Goal: Information Seeking & Learning: Learn about a topic

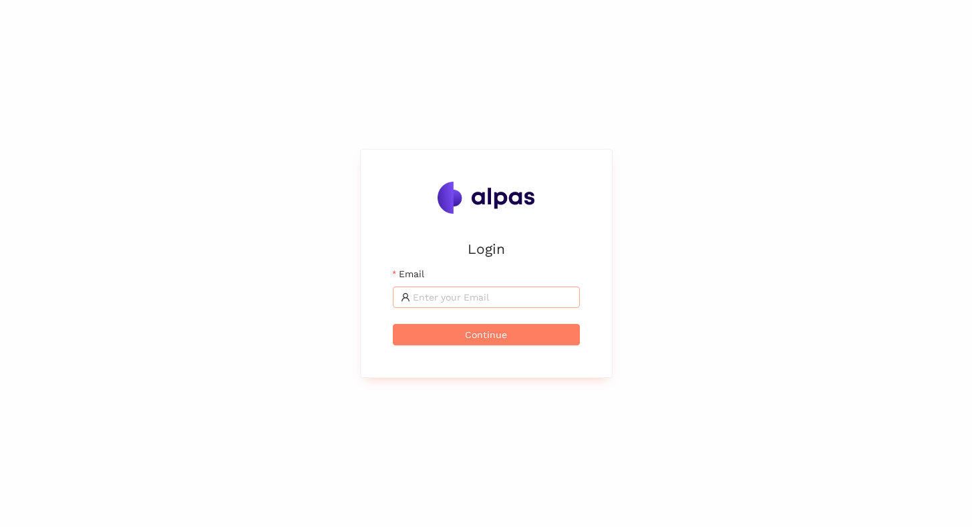
click at [425, 300] on input "Email" at bounding box center [492, 297] width 159 height 15
type input "[EMAIL_ADDRESS]"
click at [489, 333] on span "Continue" at bounding box center [486, 334] width 42 height 15
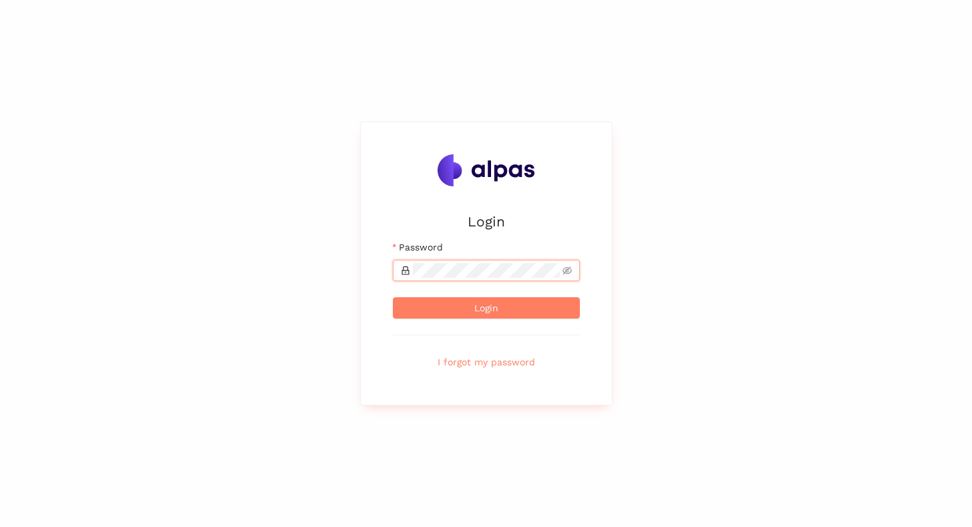
click at [393, 297] on button "Login" at bounding box center [486, 307] width 187 height 21
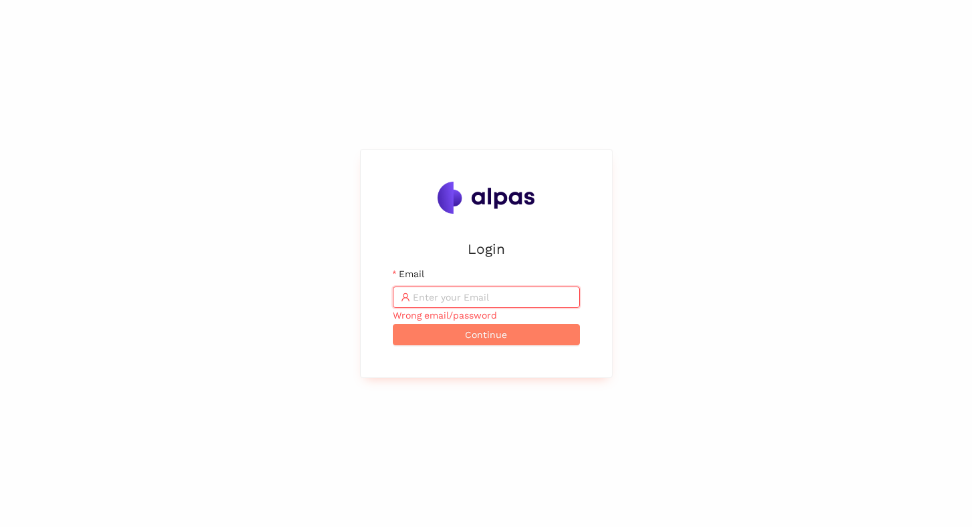
click at [508, 298] on input "Email" at bounding box center [492, 297] width 159 height 15
type input "[EMAIL_ADDRESS]"
click at [493, 333] on span "Continue" at bounding box center [486, 334] width 42 height 15
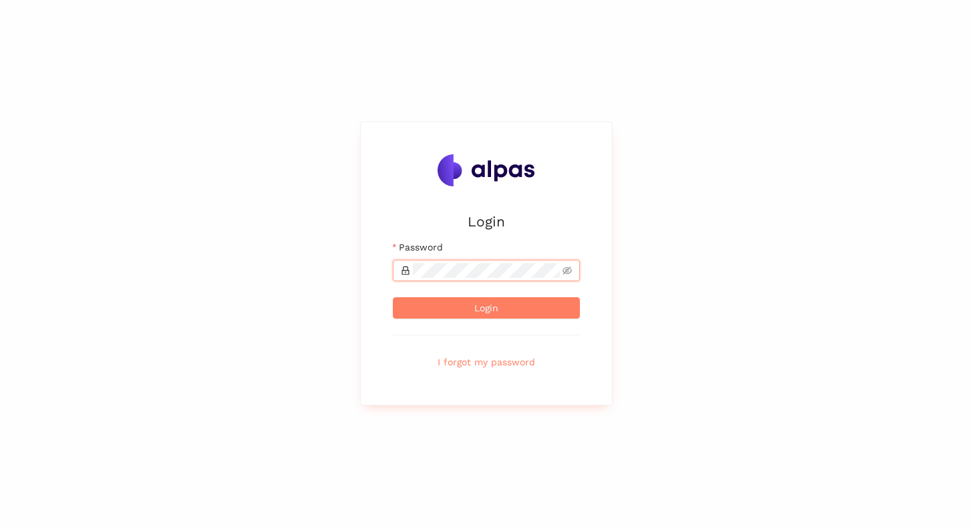
click at [393, 297] on button "Login" at bounding box center [486, 307] width 187 height 21
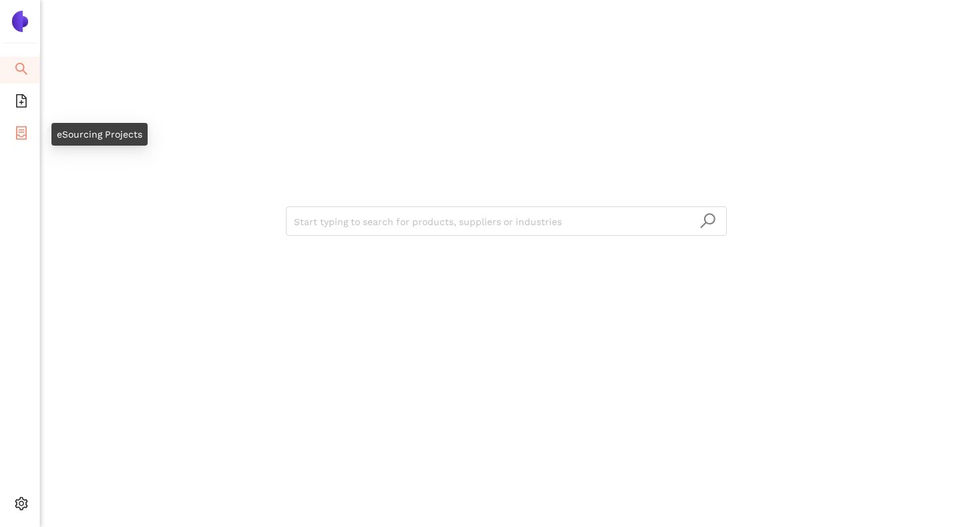
click at [17, 138] on icon "container" at bounding box center [21, 132] width 13 height 13
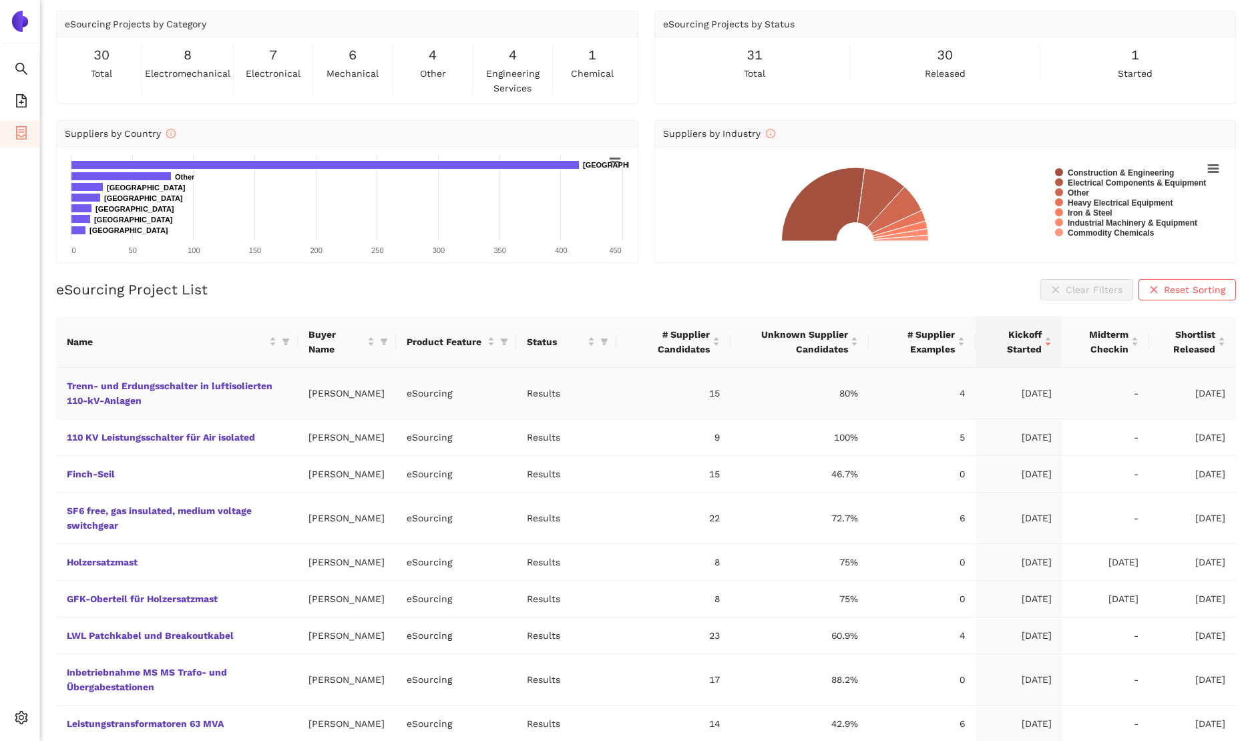
scroll to position [51, 0]
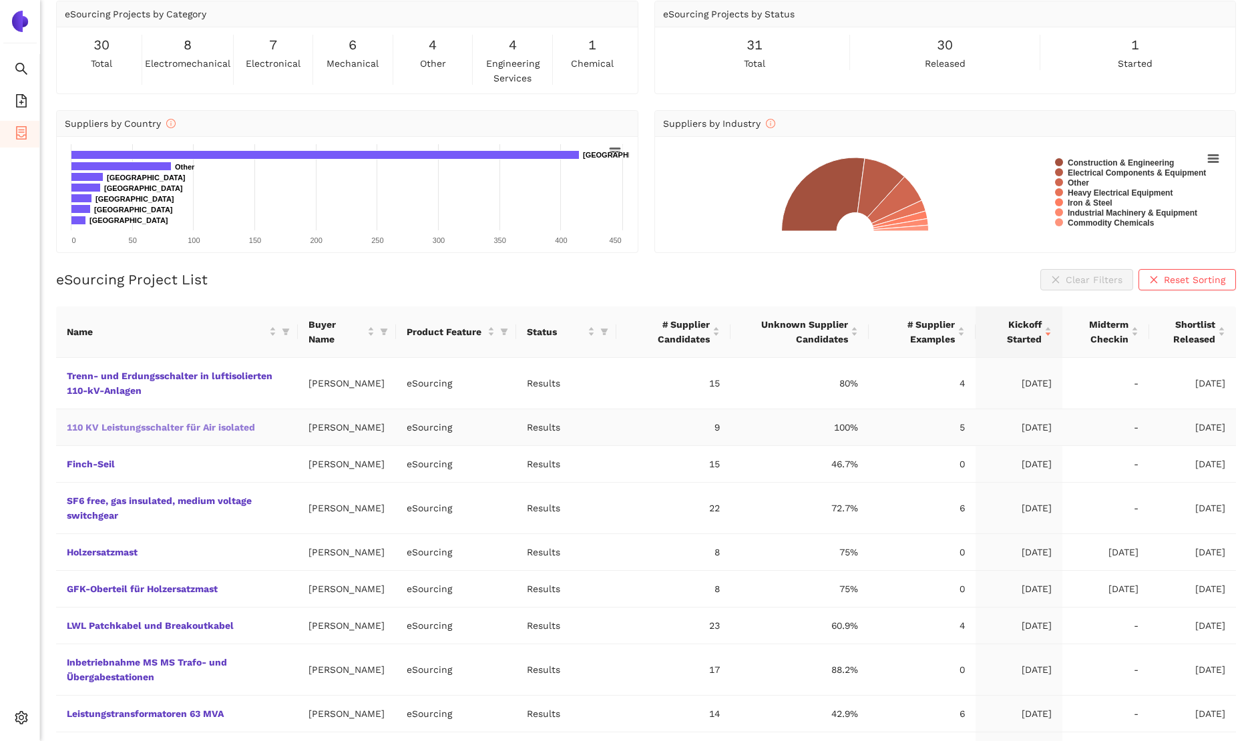
click at [0, 0] on link "110 KV Leistungsschalter für Air isolated" at bounding box center [0, 0] width 0 height 0
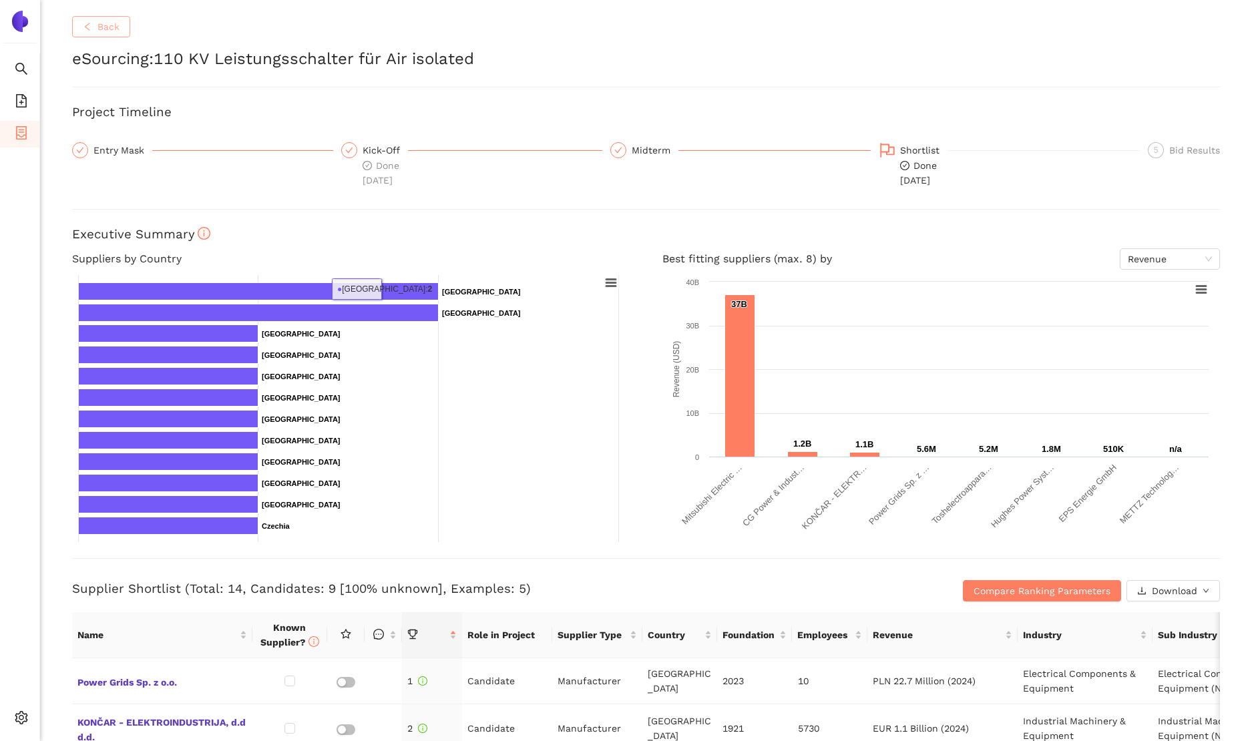
click at [105, 29] on span "Back" at bounding box center [108, 26] width 22 height 15
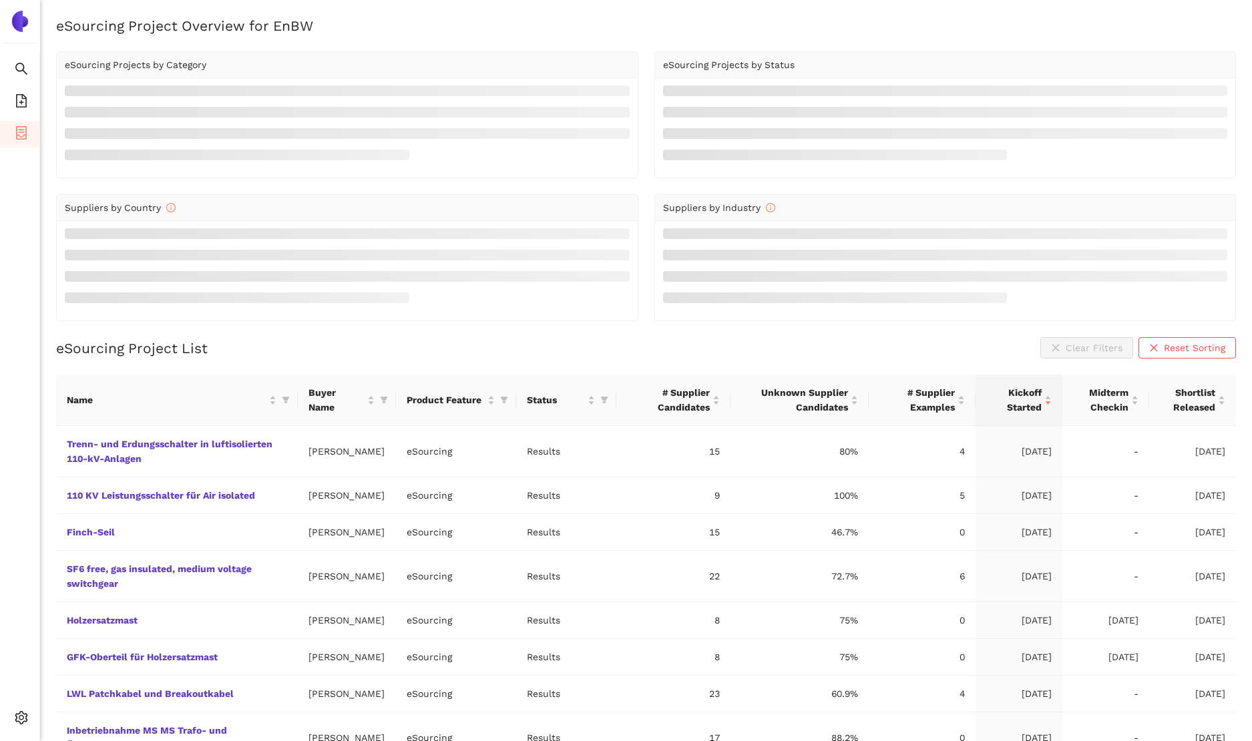
scroll to position [51, 0]
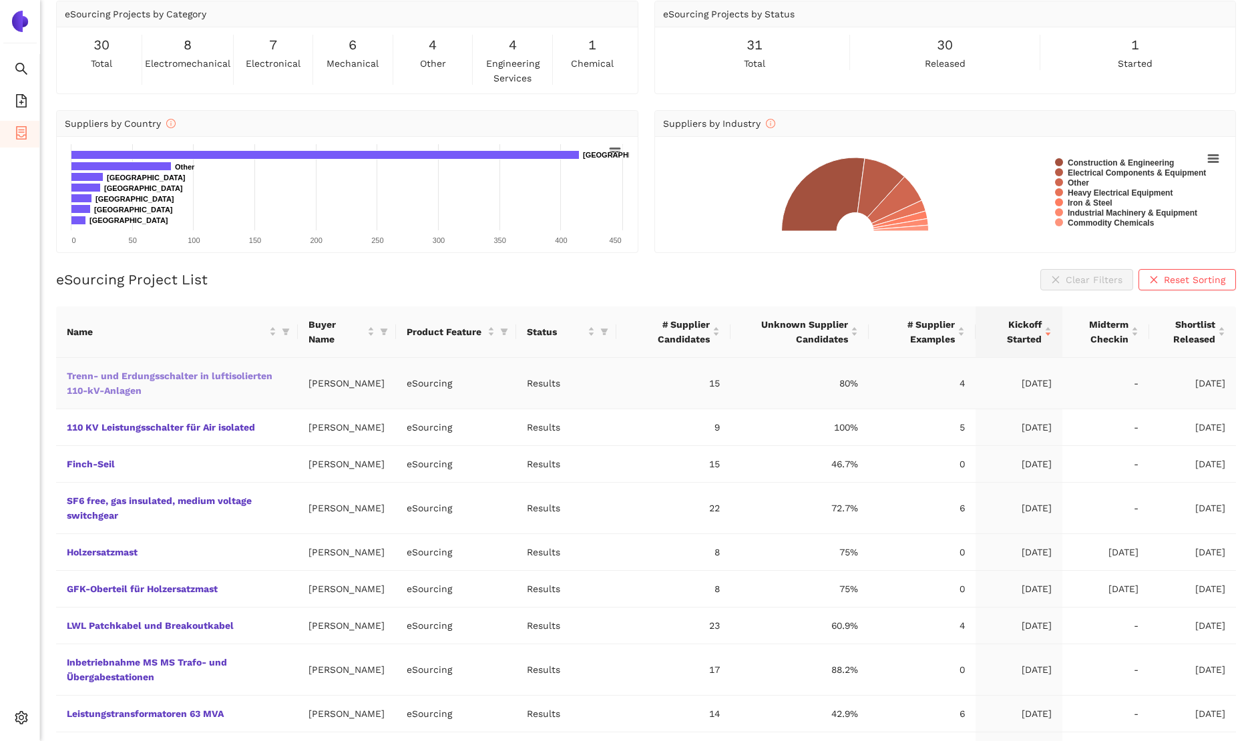
click at [0, 0] on link "Trenn- und Erdungsschalter in luftisolierten 110-kV-Anlagen" at bounding box center [0, 0] width 0 height 0
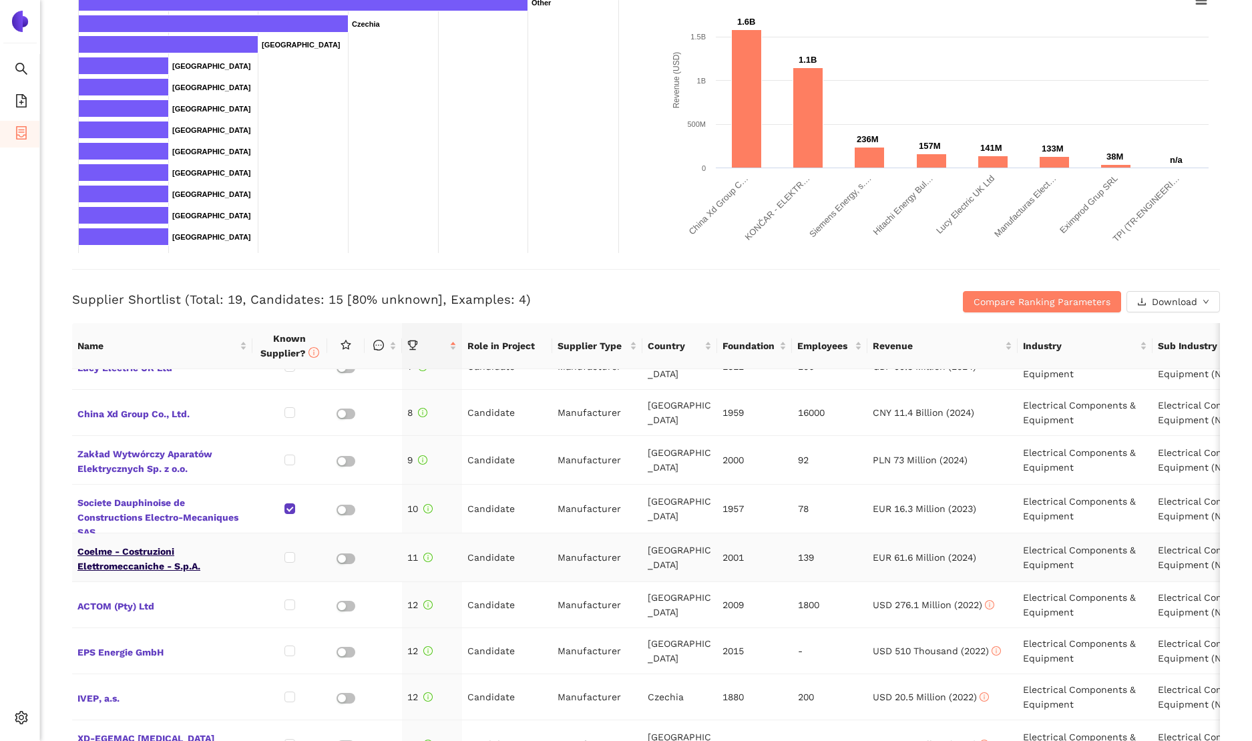
scroll to position [311, 0]
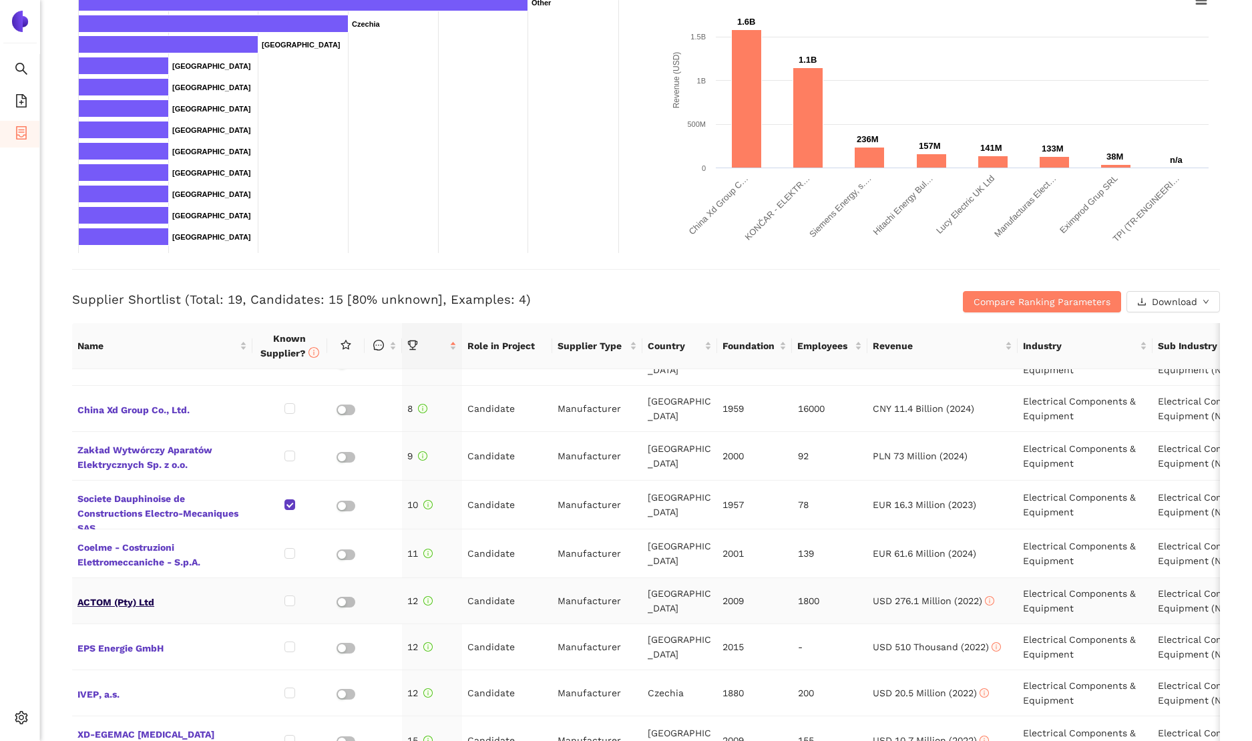
click at [126, 592] on span "ACTOM (Pty) Ltd" at bounding box center [162, 600] width 170 height 17
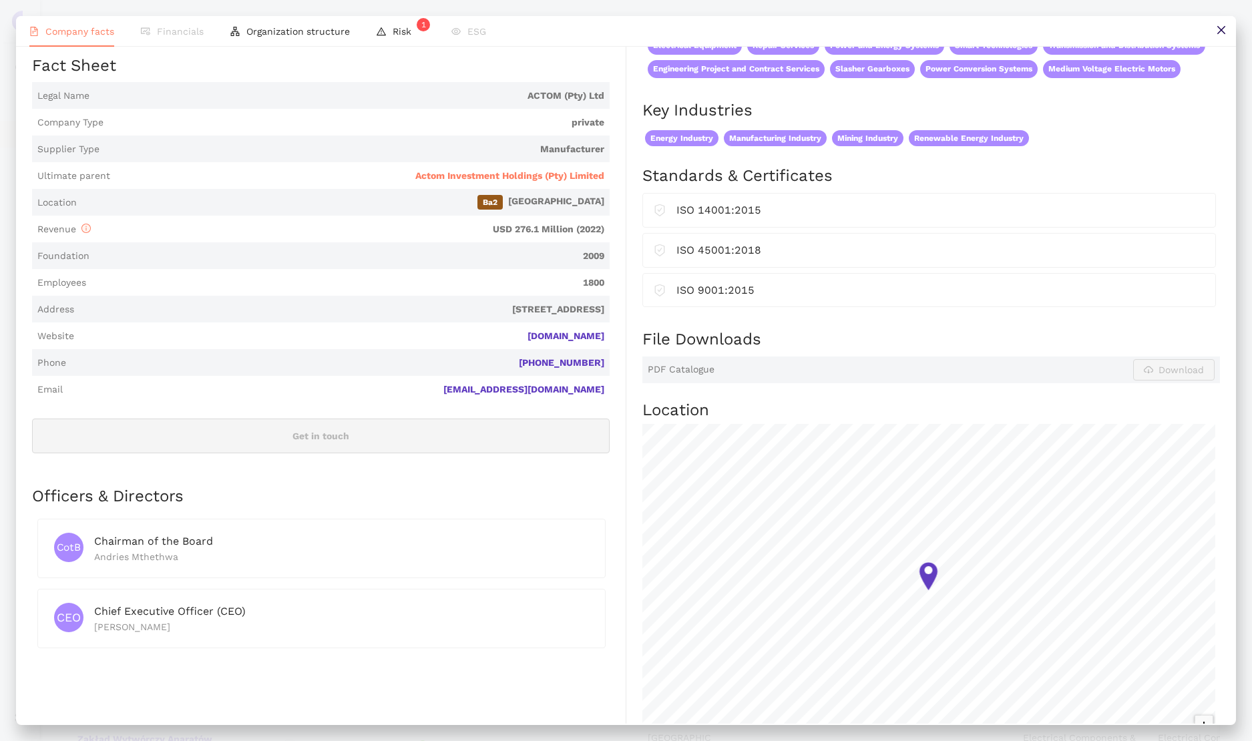
scroll to position [0, 0]
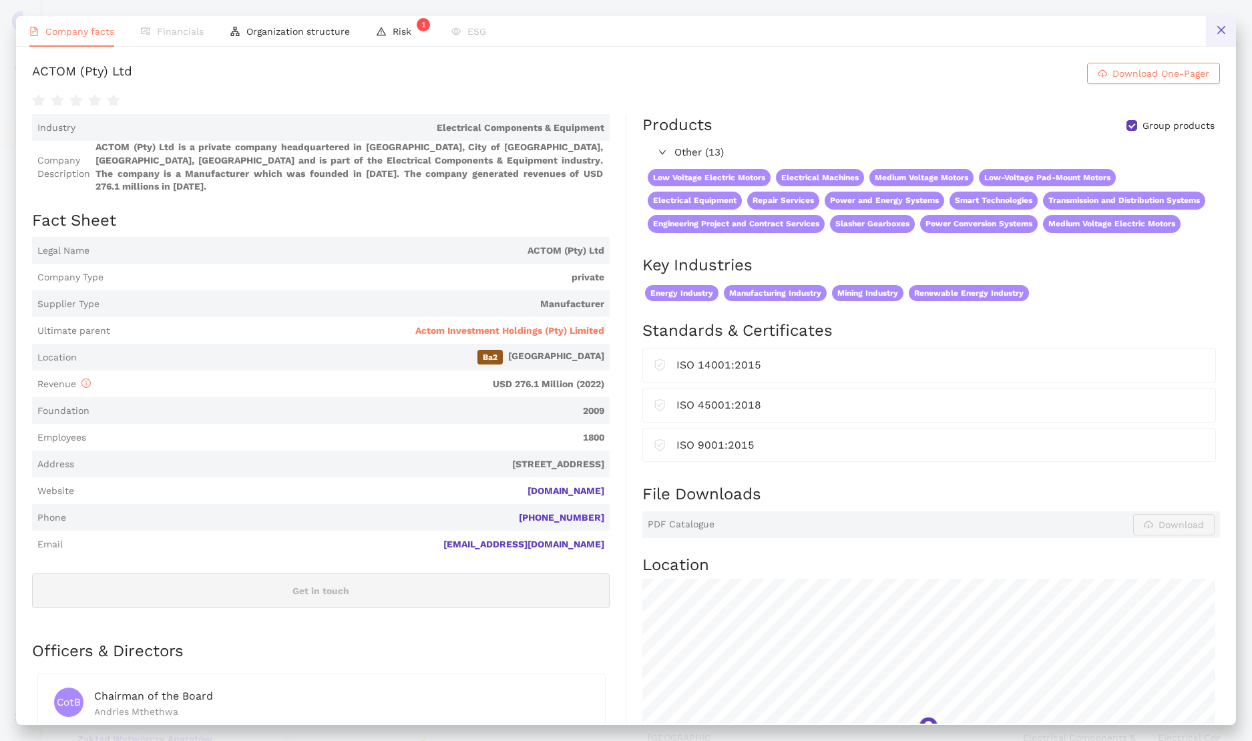
click at [1219, 25] on icon "close" at bounding box center [1221, 30] width 11 height 11
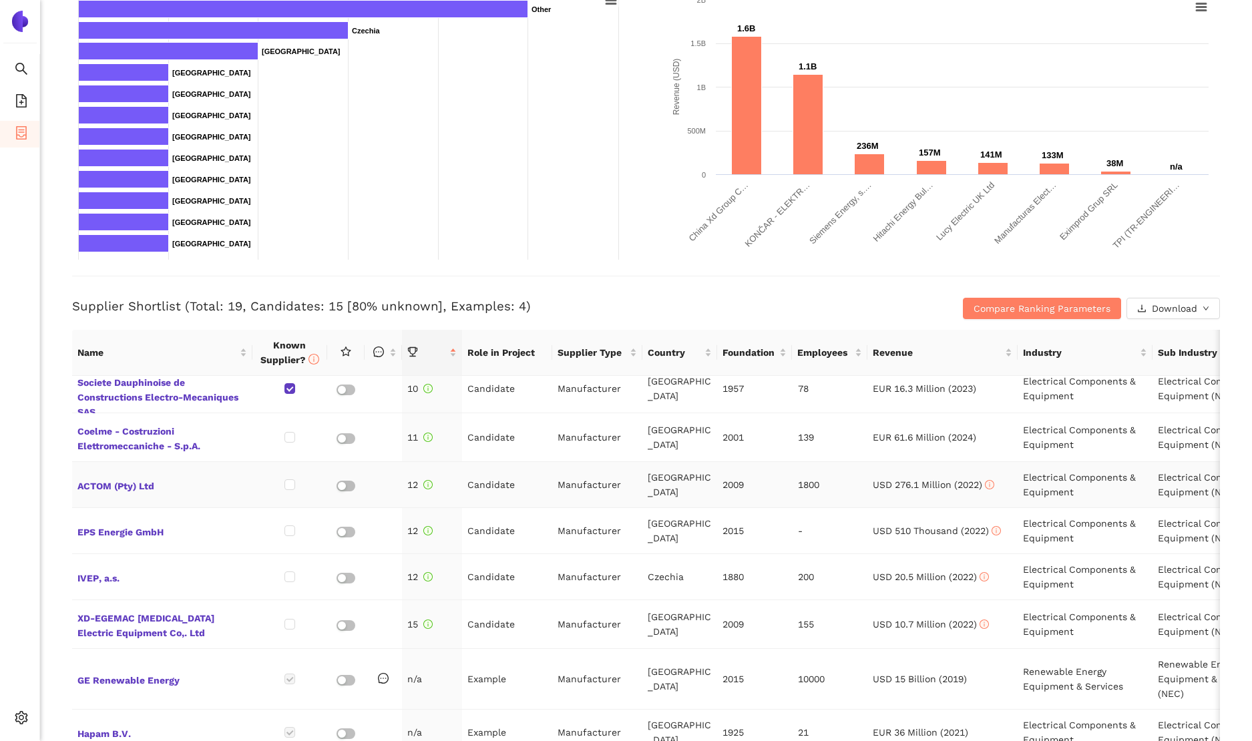
scroll to position [283, 0]
click at [184, 608] on span "XD-EGEMAC [MEDICAL_DATA] Electric Equipment Co,. Ltd" at bounding box center [162, 624] width 170 height 32
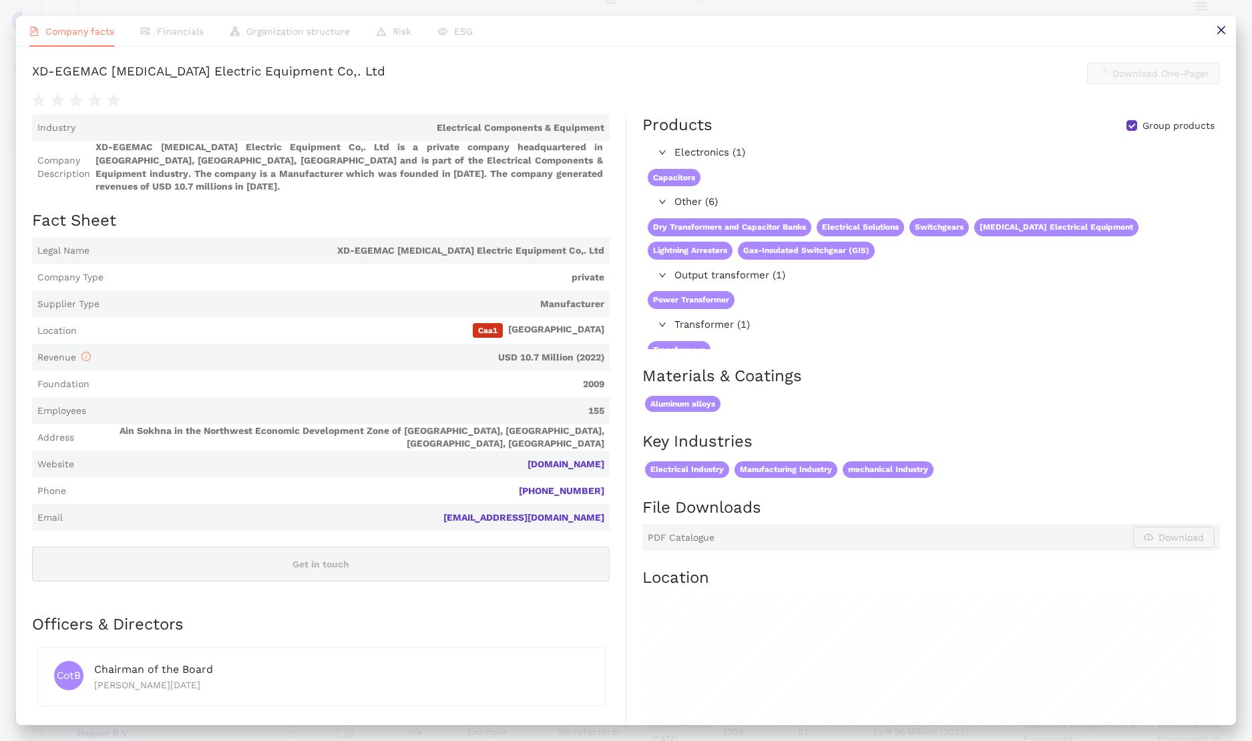
scroll to position [0, 0]
click at [1221, 25] on icon "close" at bounding box center [1221, 30] width 11 height 11
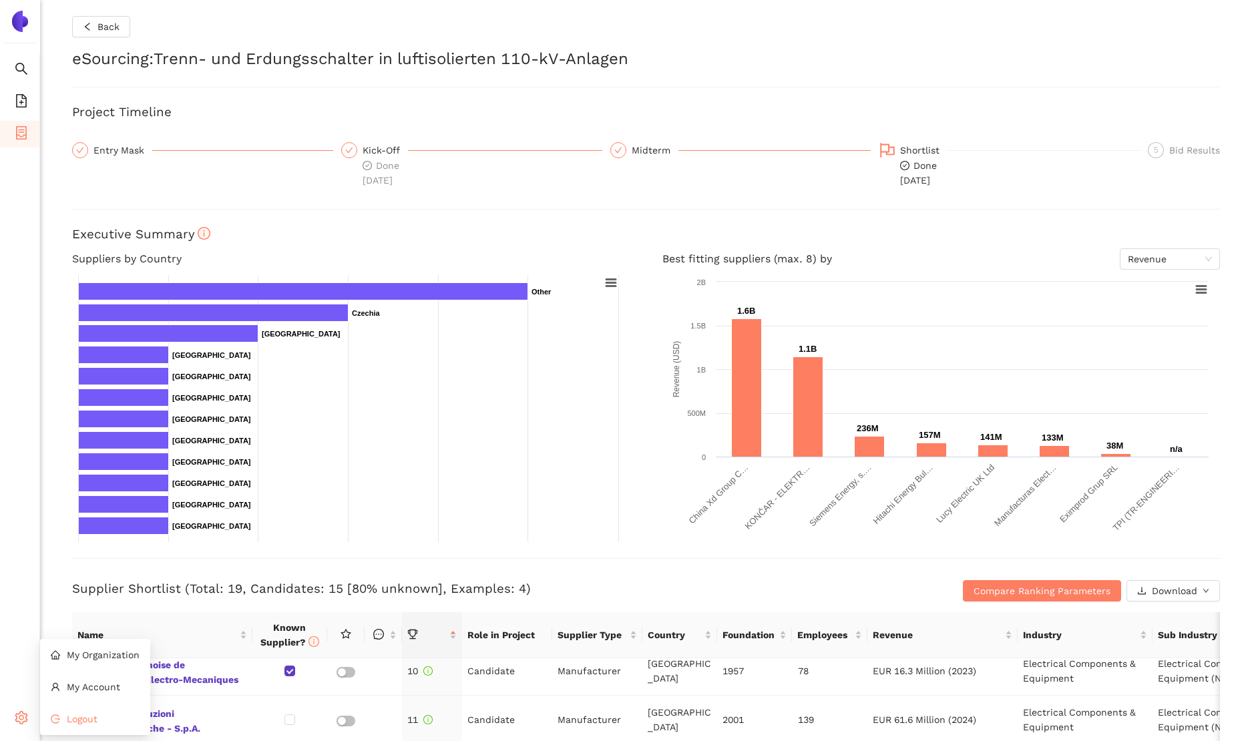
click at [63, 714] on li "Logout" at bounding box center [95, 719] width 110 height 27
